Goal: Transaction & Acquisition: Book appointment/travel/reservation

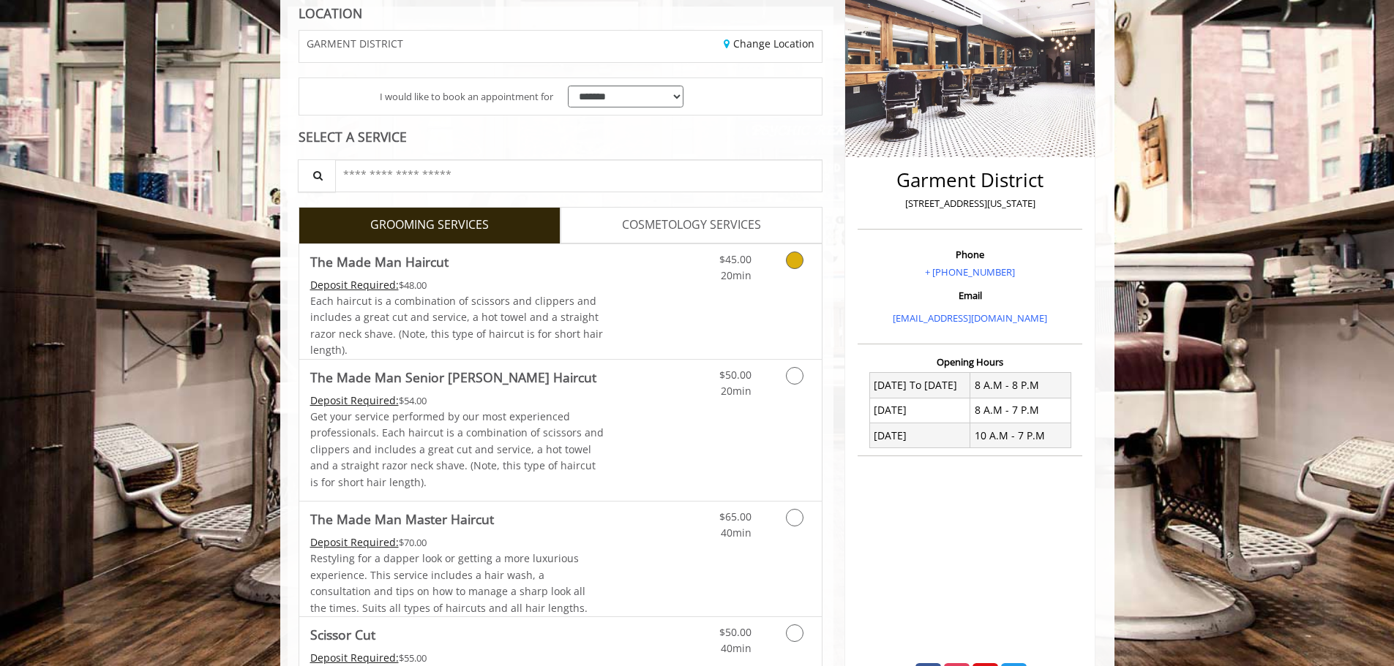
click at [680, 286] on link "Discounted Price" at bounding box center [647, 301] width 87 height 115
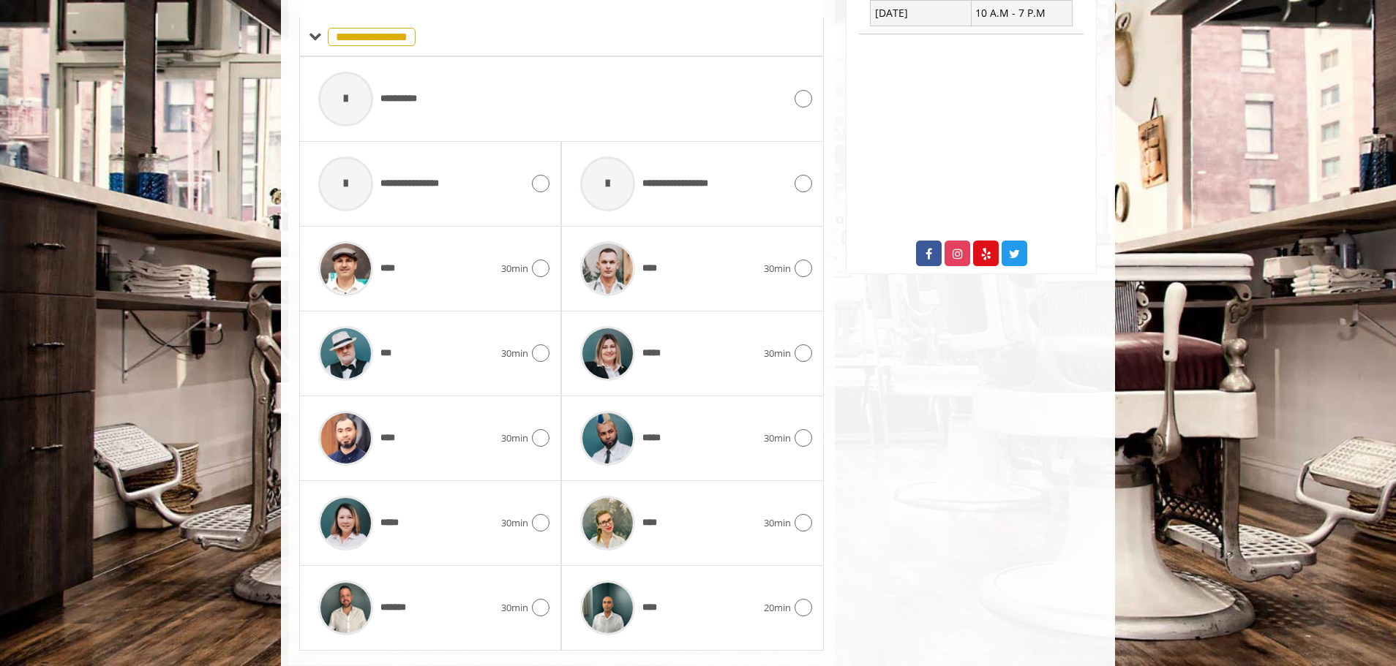
scroll to position [678, 0]
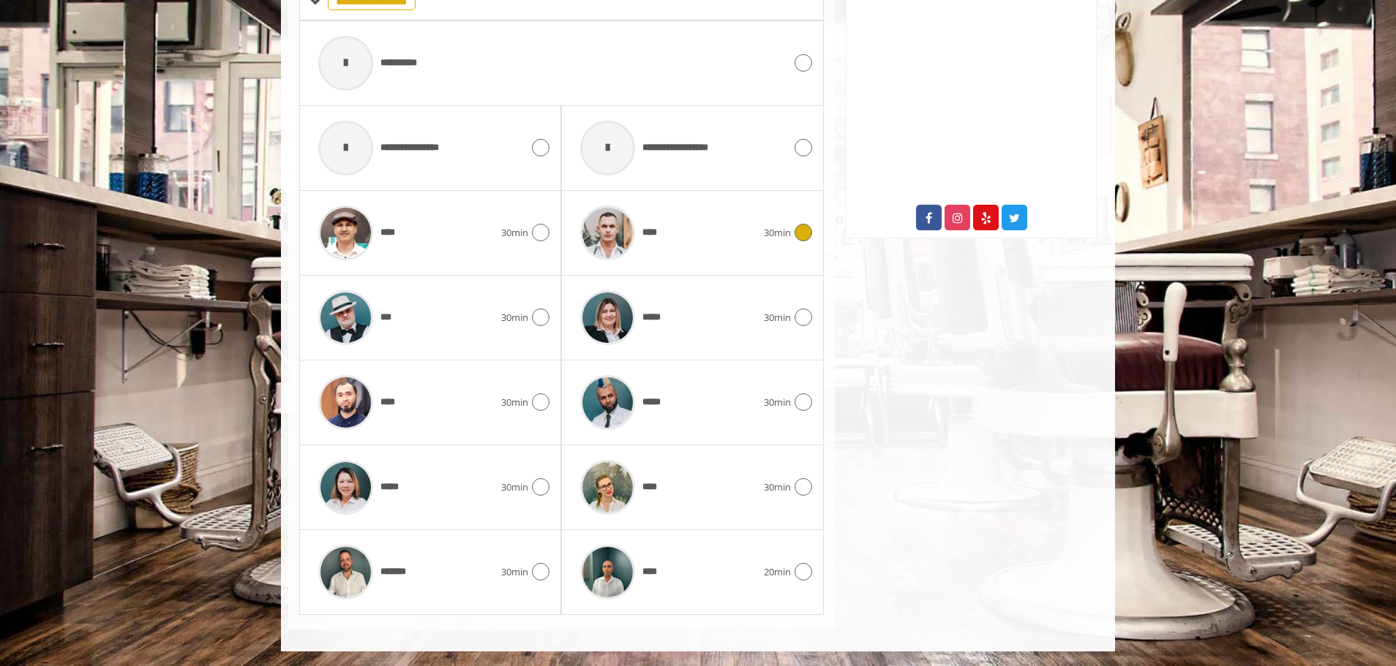
click at [729, 252] on div "****" at bounding box center [668, 232] width 190 height 69
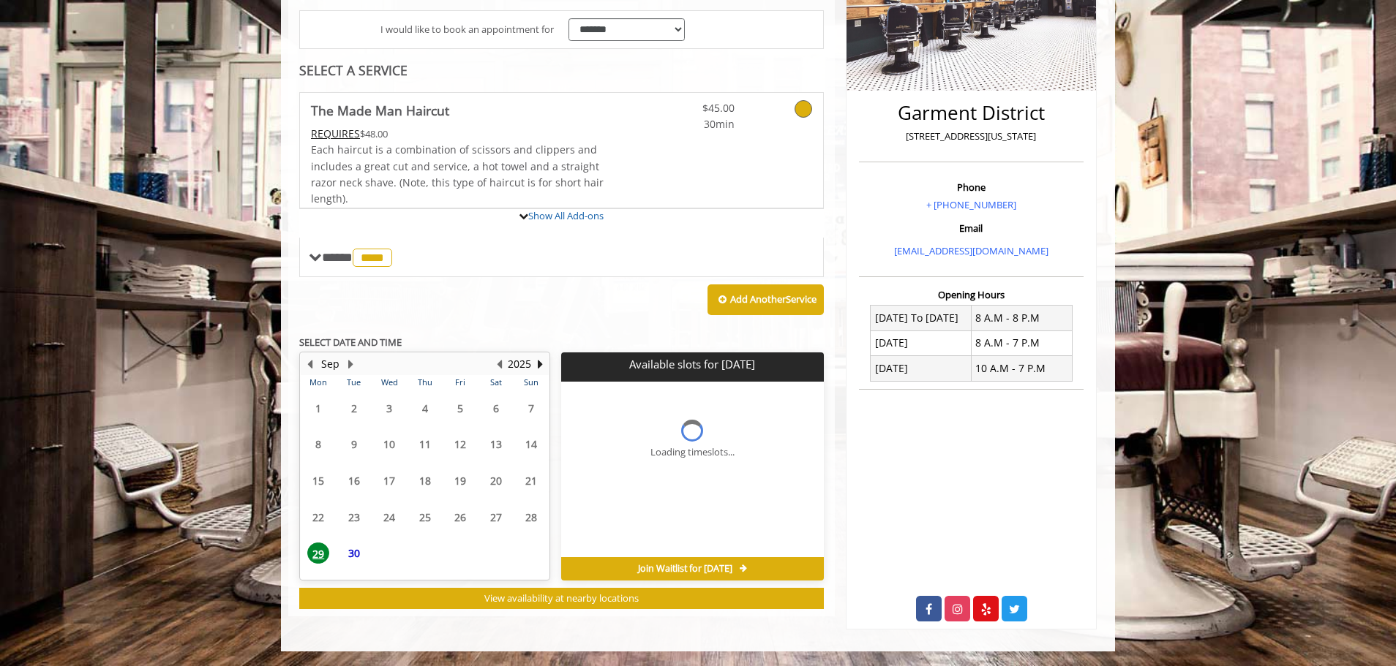
scroll to position [408, 0]
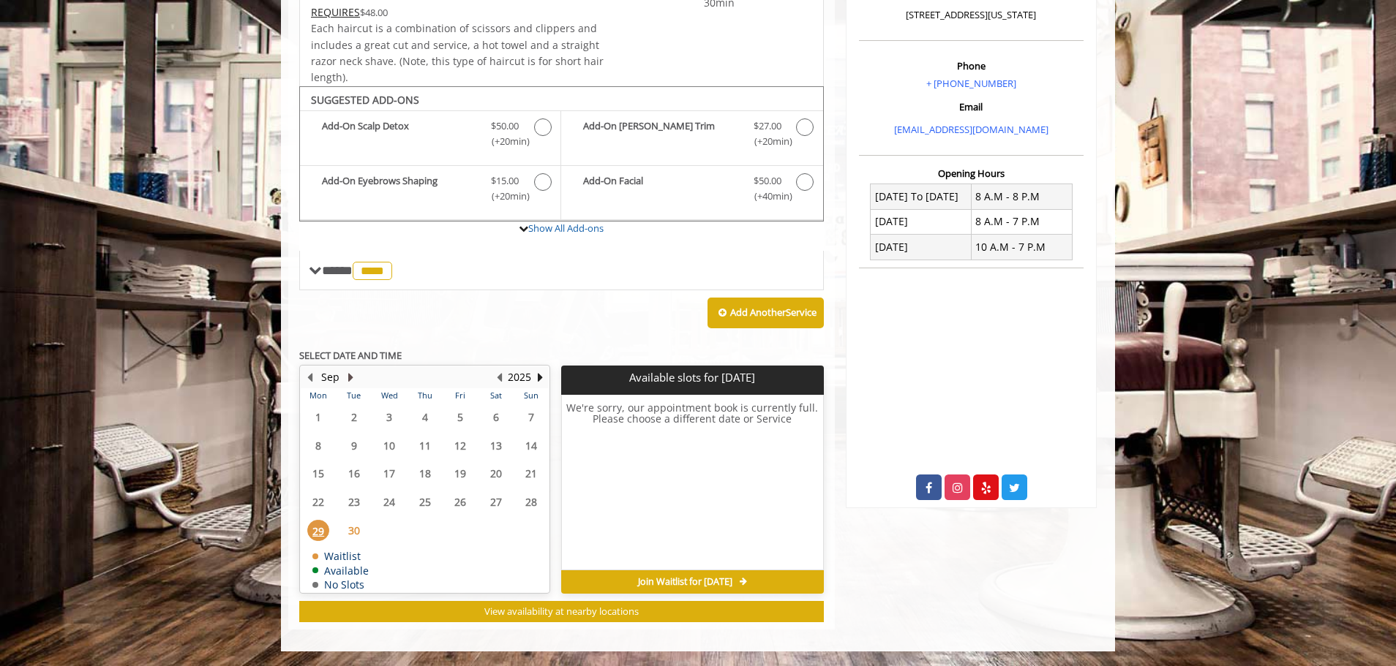
click at [351, 375] on button "Next Month" at bounding box center [351, 377] width 12 height 16
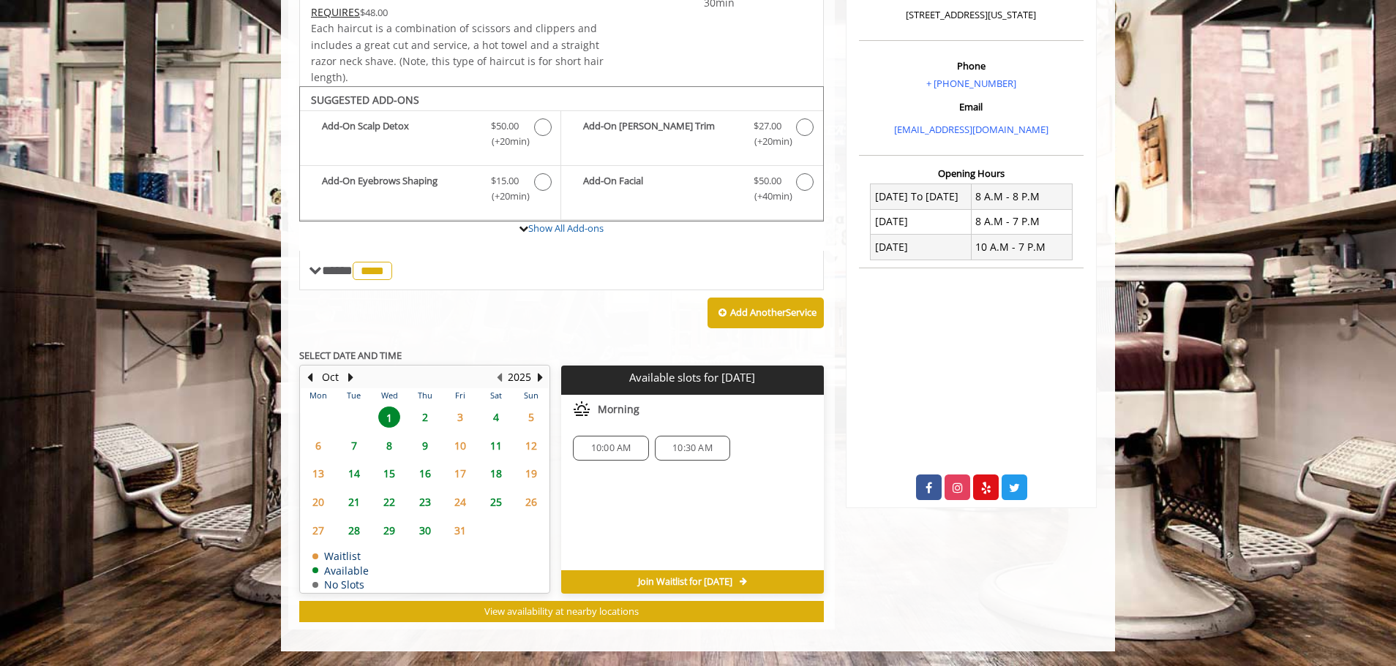
click at [426, 412] on span "2" at bounding box center [425, 417] width 22 height 21
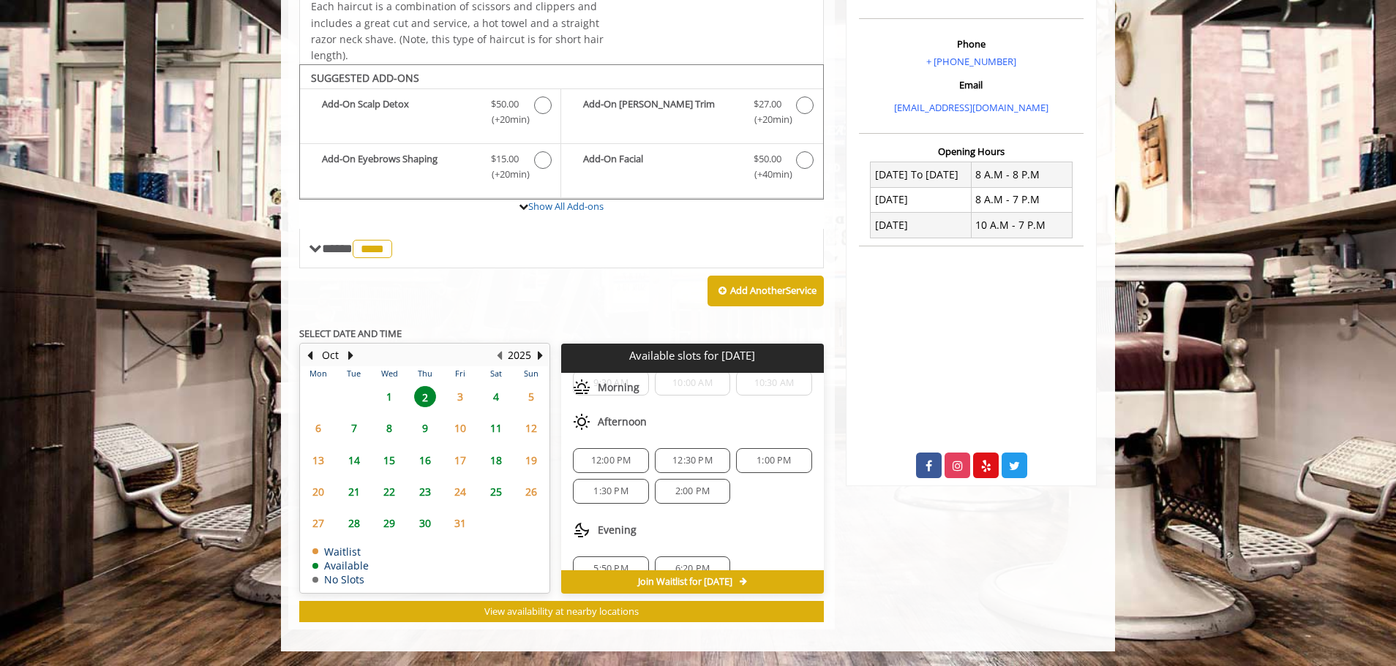
scroll to position [66, 0]
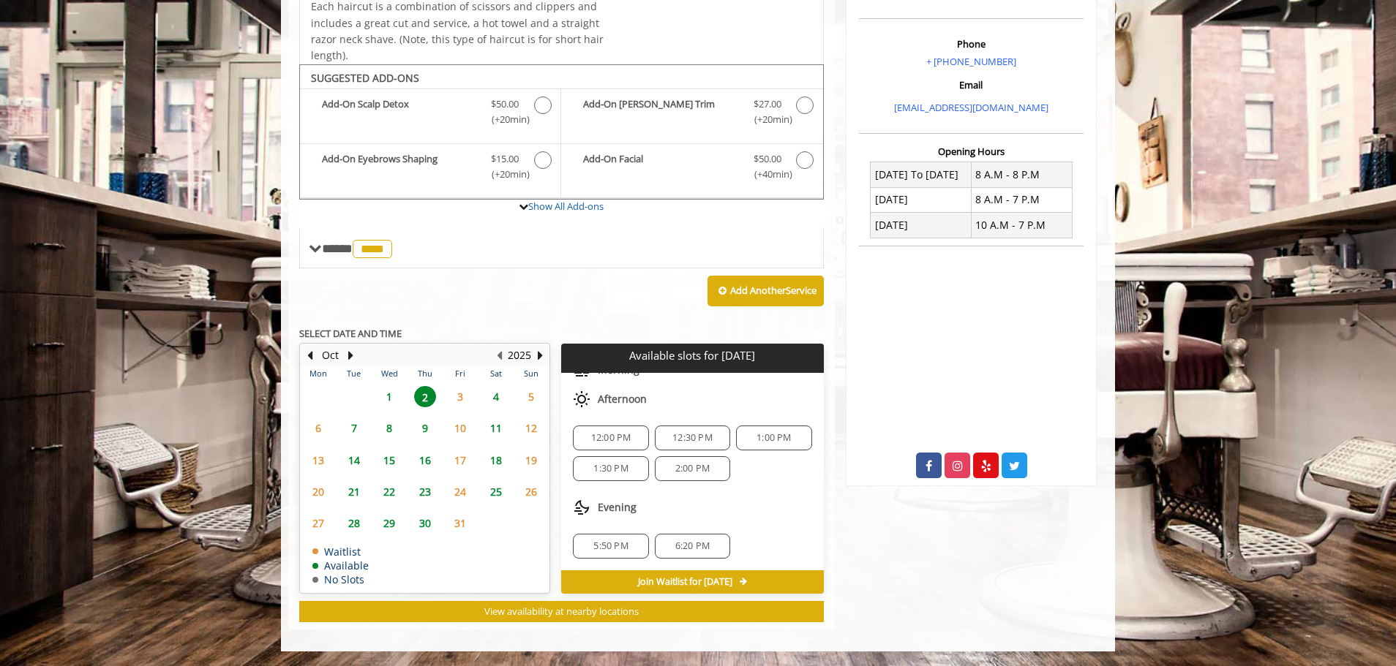
click at [499, 399] on span "4" at bounding box center [496, 396] width 22 height 21
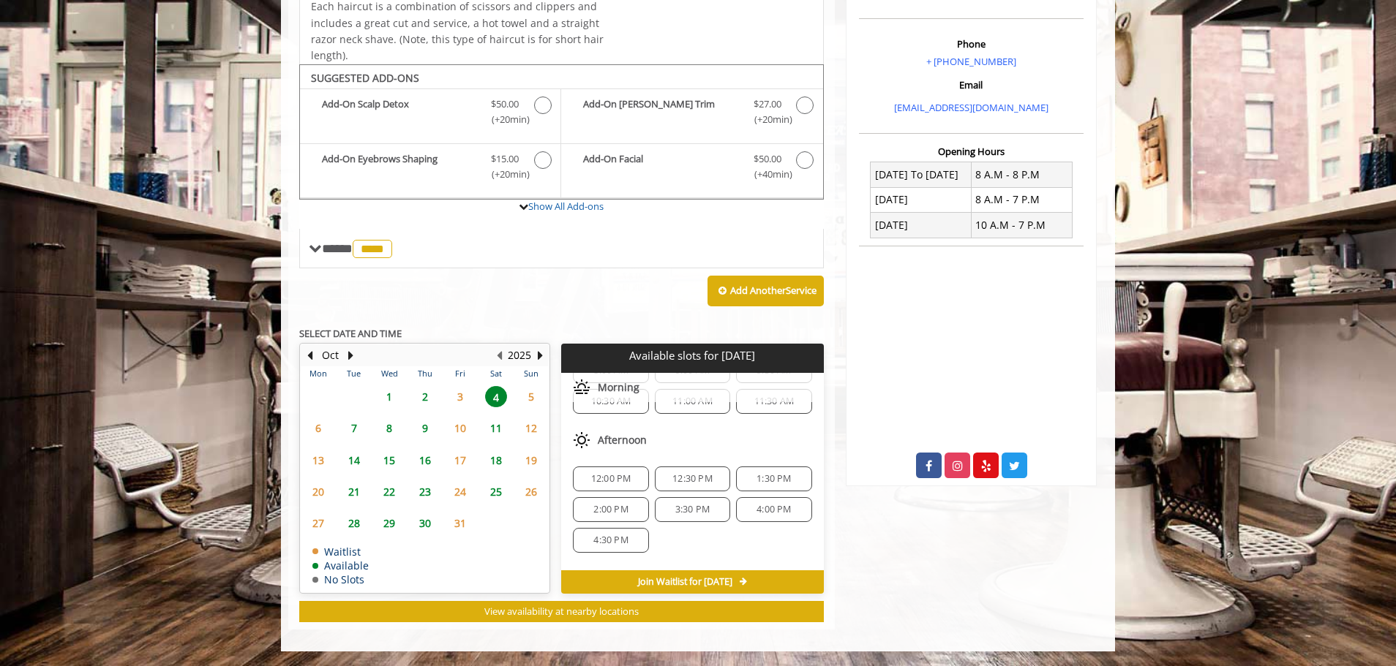
scroll to position [127, 0]
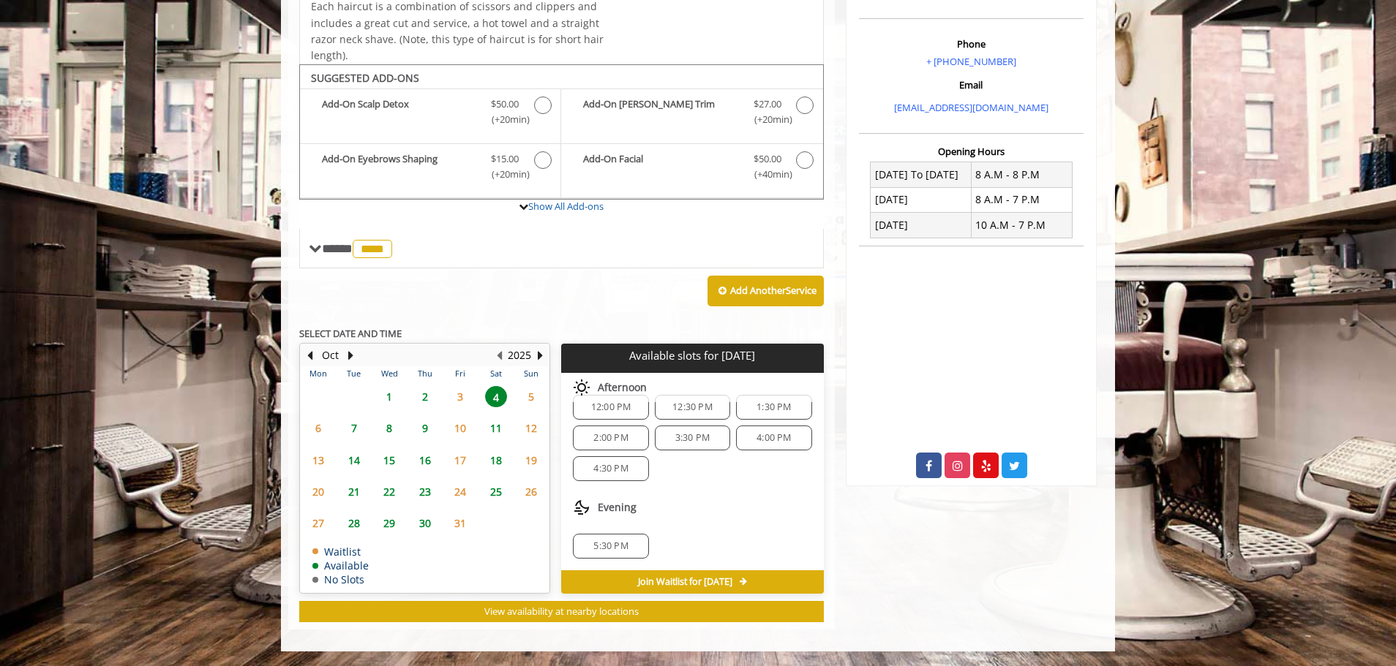
click at [499, 494] on span "25" at bounding box center [496, 491] width 22 height 21
